Goal: Task Accomplishment & Management: Manage account settings

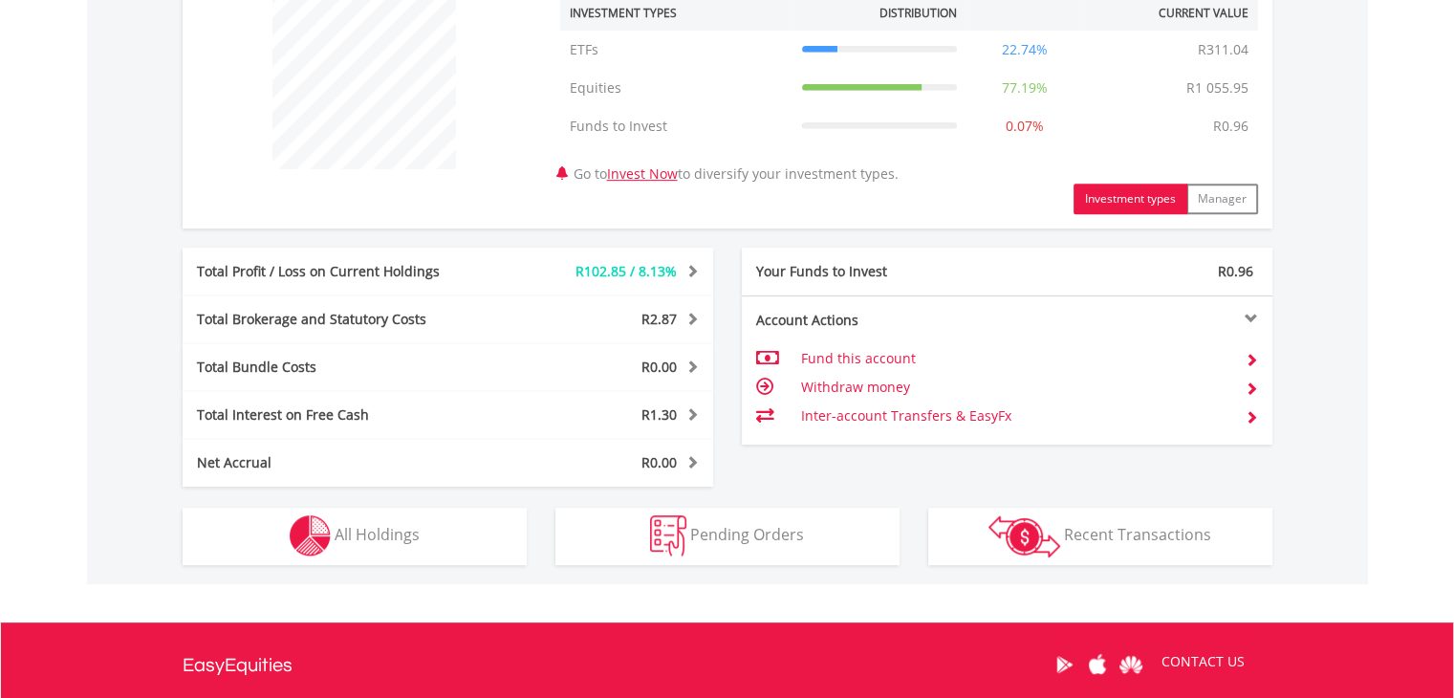
scroll to position [757, 0]
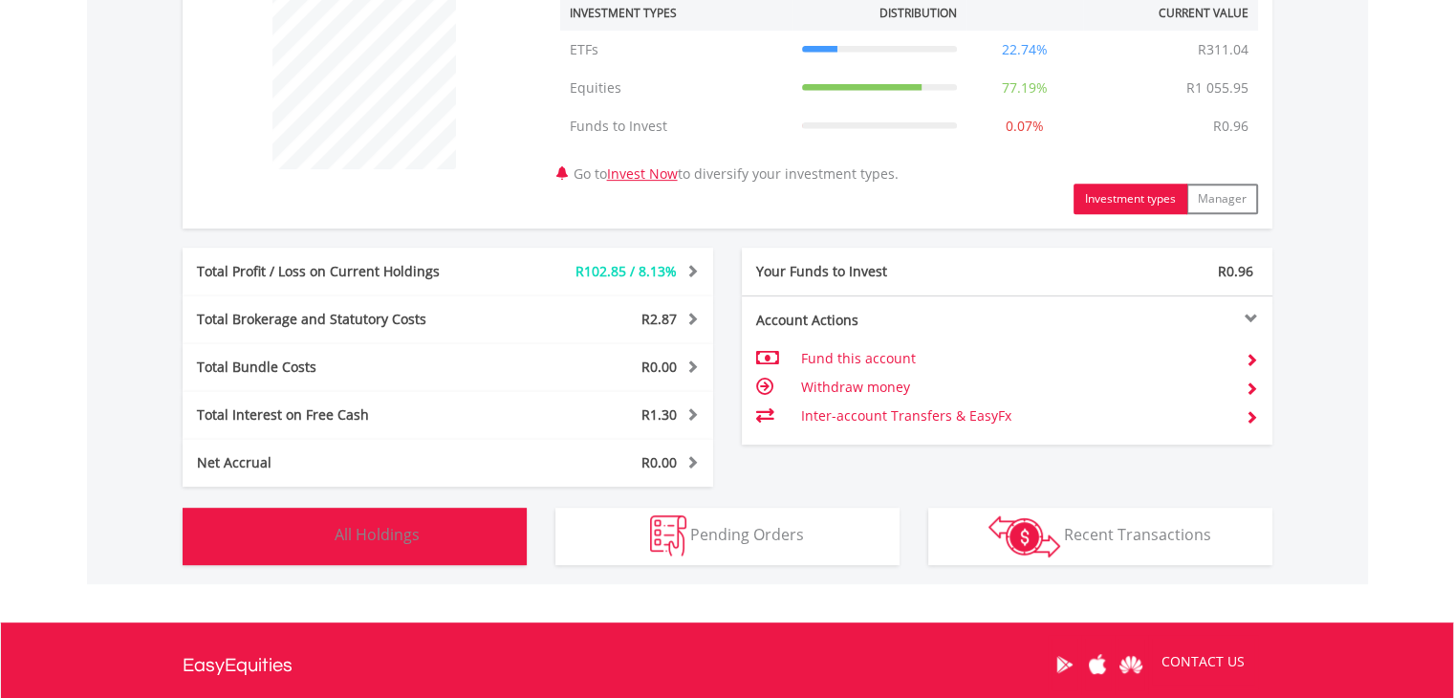
click at [474, 534] on button "Holdings All Holdings" at bounding box center [355, 536] width 344 height 57
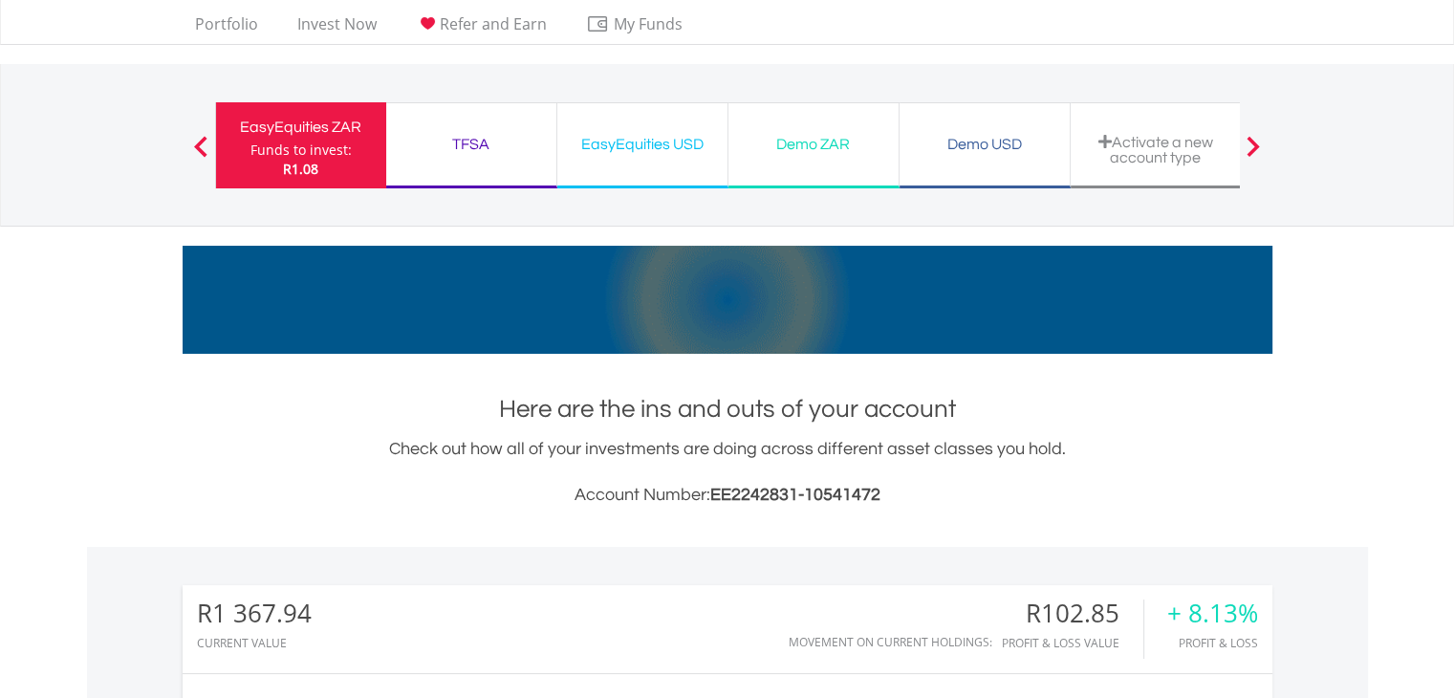
scroll to position [0, 0]
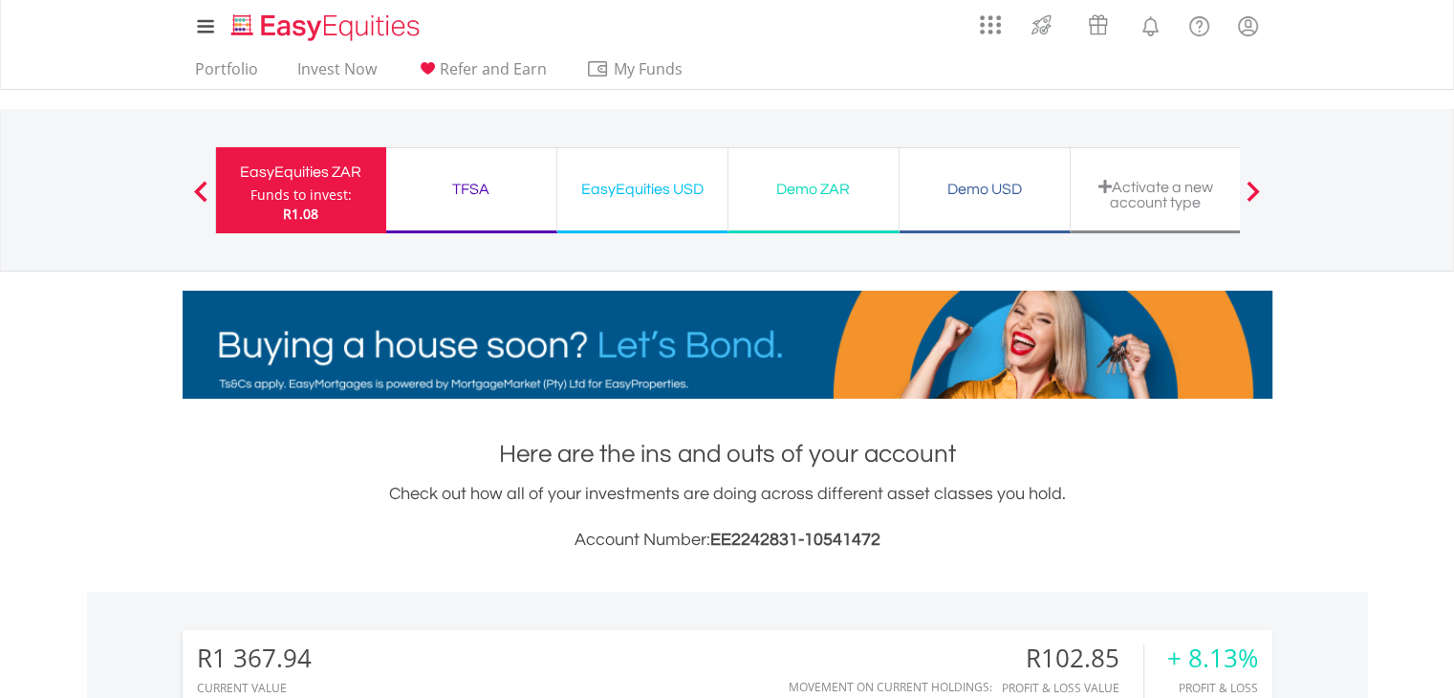
click at [704, 204] on div "EasyEquities USD Funds to invest: R1.08" at bounding box center [642, 190] width 171 height 86
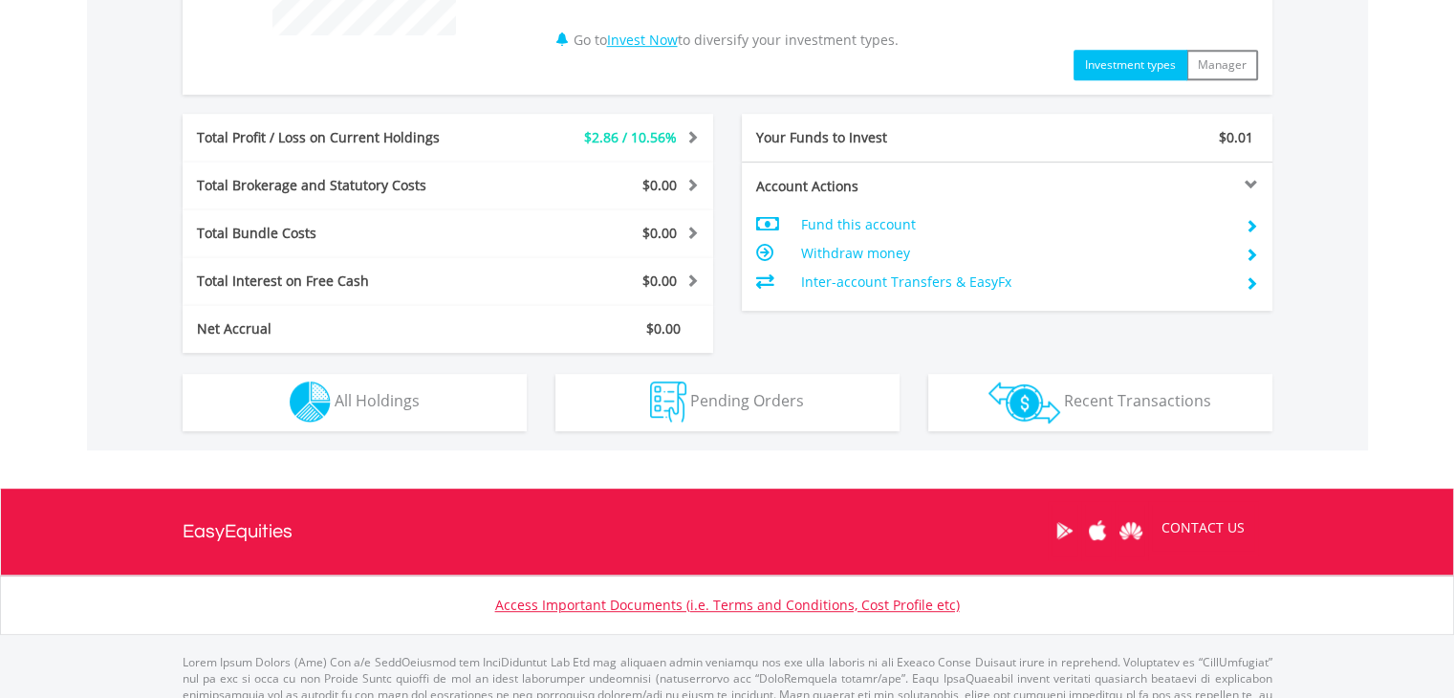
scroll to position [956, 0]
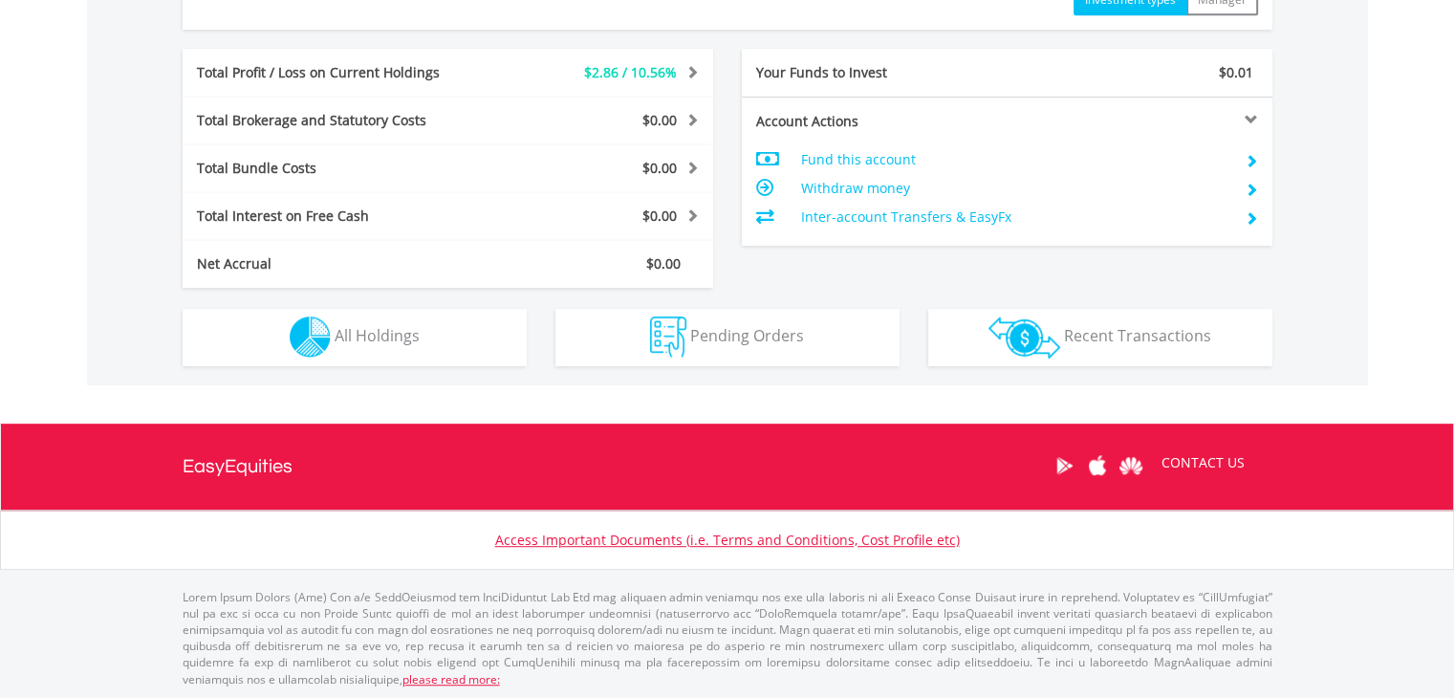
click at [527, 341] on div "Holdings All Holdings" at bounding box center [354, 327] width 373 height 78
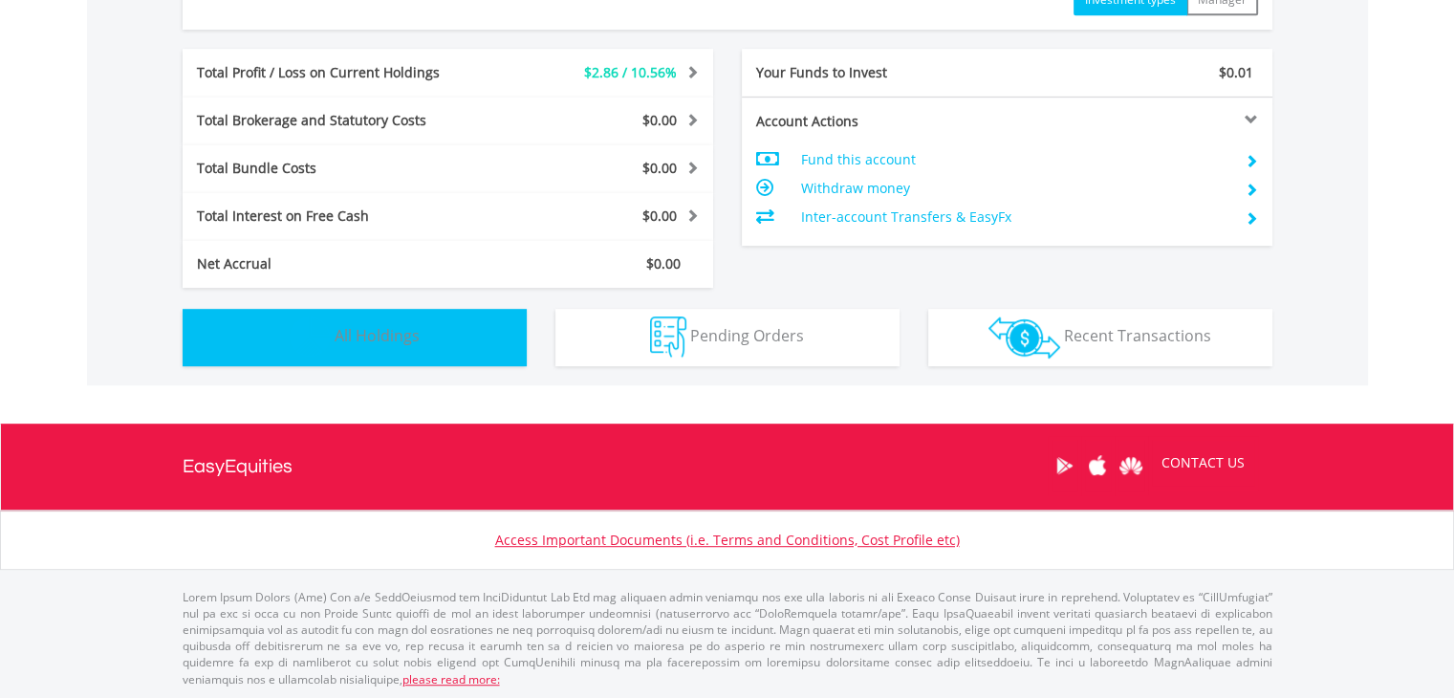
click at [508, 335] on button "Holdings All Holdings" at bounding box center [355, 337] width 344 height 57
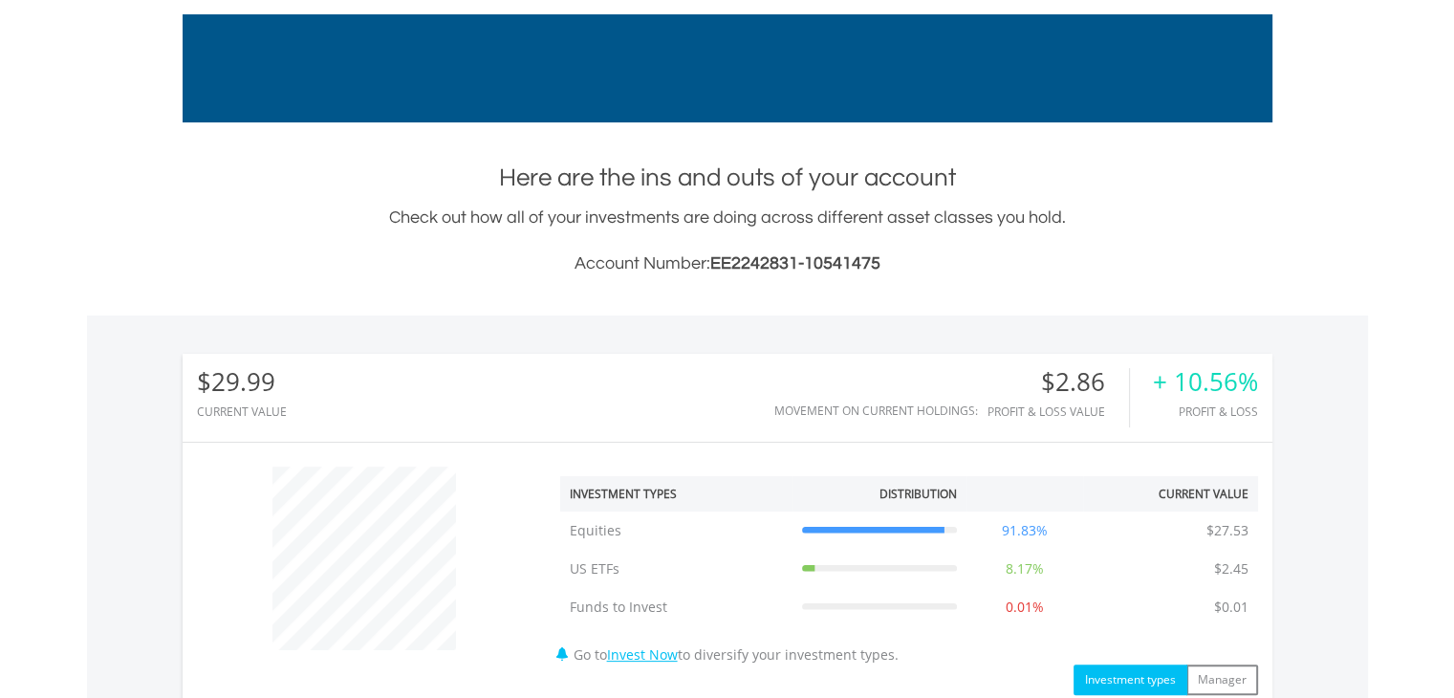
scroll to position [0, 0]
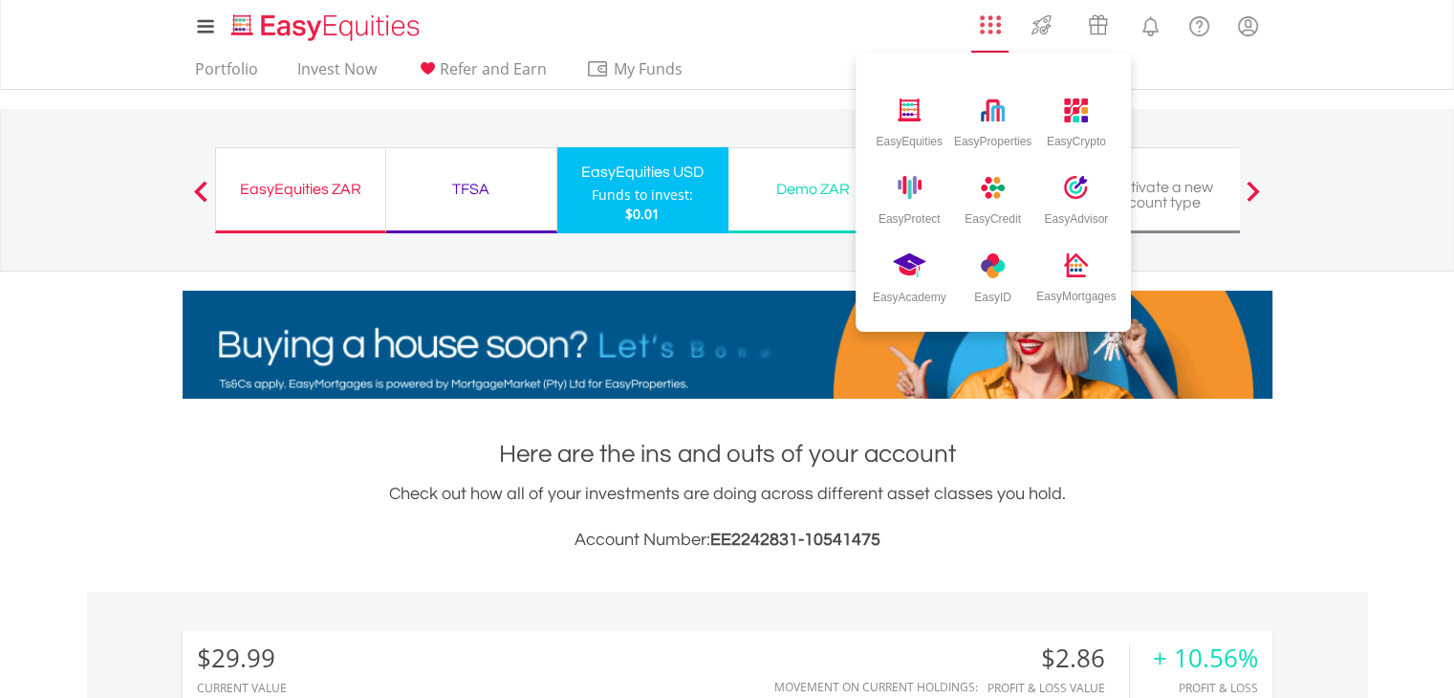
click at [998, 41] on li "EasyEquities EasyProperties EasyCrypto EasyProtect EasyCredit EasyAdvisor EasyA…" at bounding box center [990, 29] width 46 height 48
click at [1061, 113] on img at bounding box center [1077, 111] width 32 height 32
